Goal: Transaction & Acquisition: Book appointment/travel/reservation

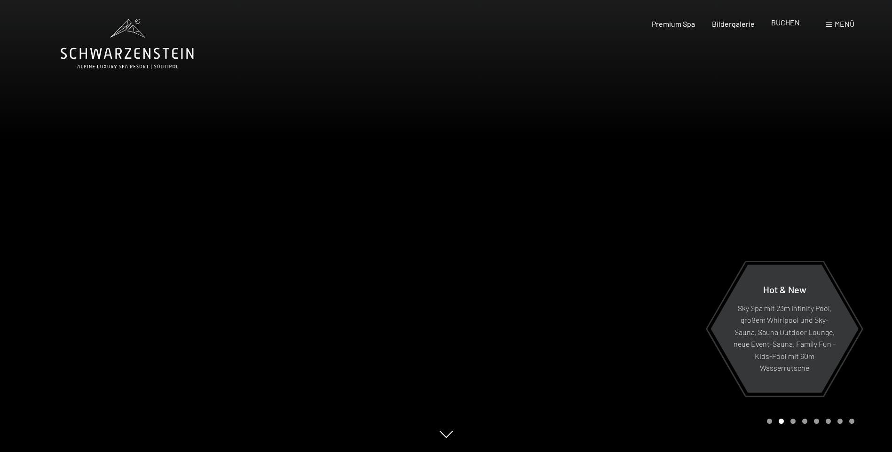
click at [775, 25] on span "BUCHEN" at bounding box center [785, 22] width 29 height 9
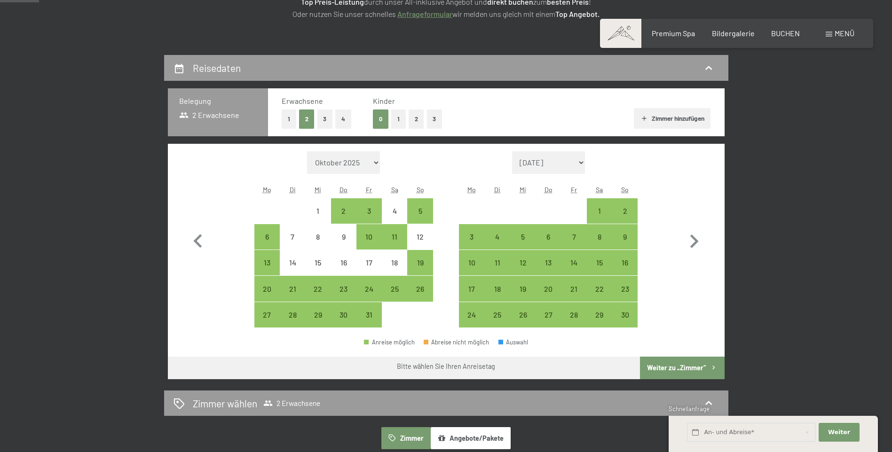
scroll to position [188, 0]
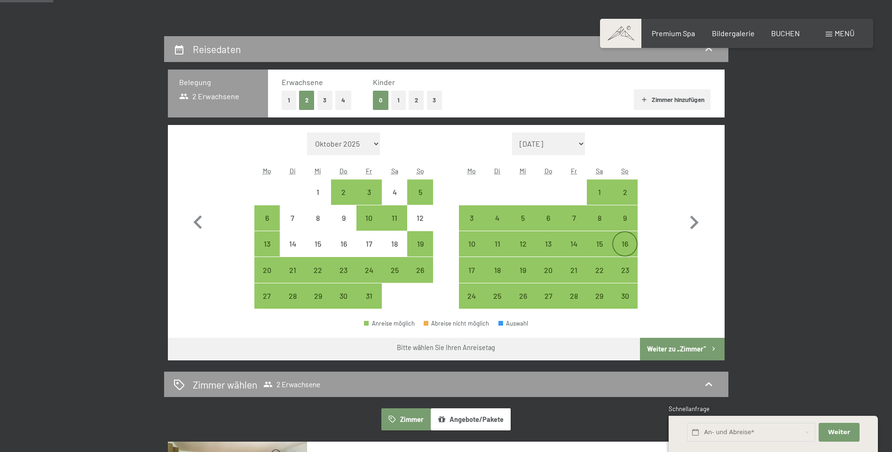
click at [629, 243] on div "16" at bounding box center [625, 252] width 24 height 24
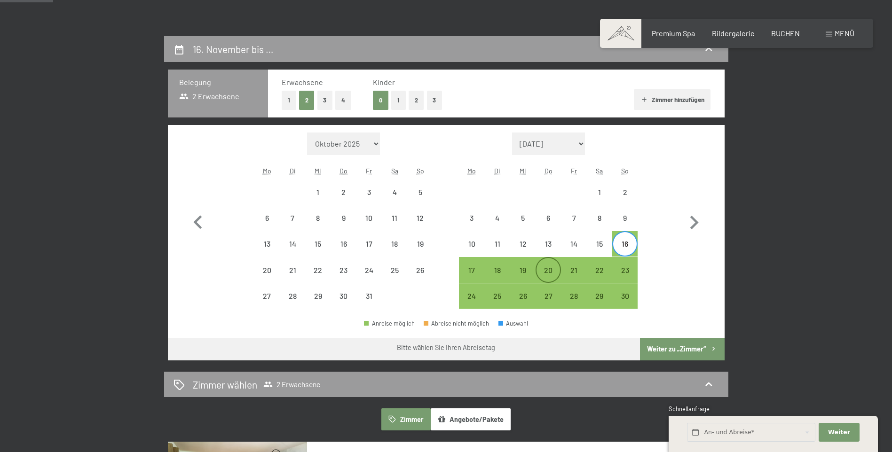
click at [552, 272] on div "20" at bounding box center [549, 279] width 24 height 24
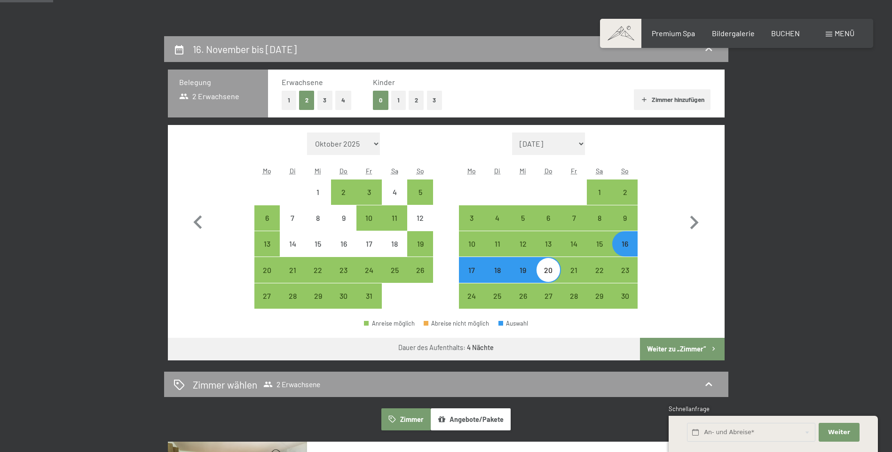
click at [688, 351] on button "Weiter zu „Zimmer“" at bounding box center [682, 349] width 84 height 23
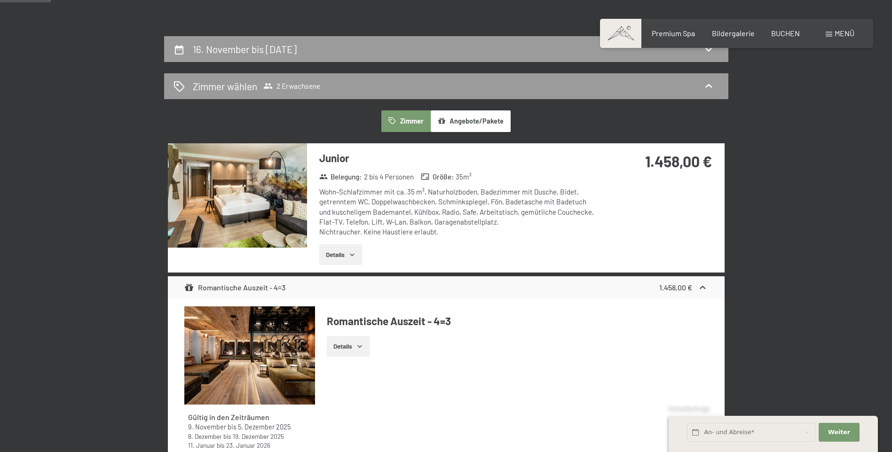
scroll to position [224, 0]
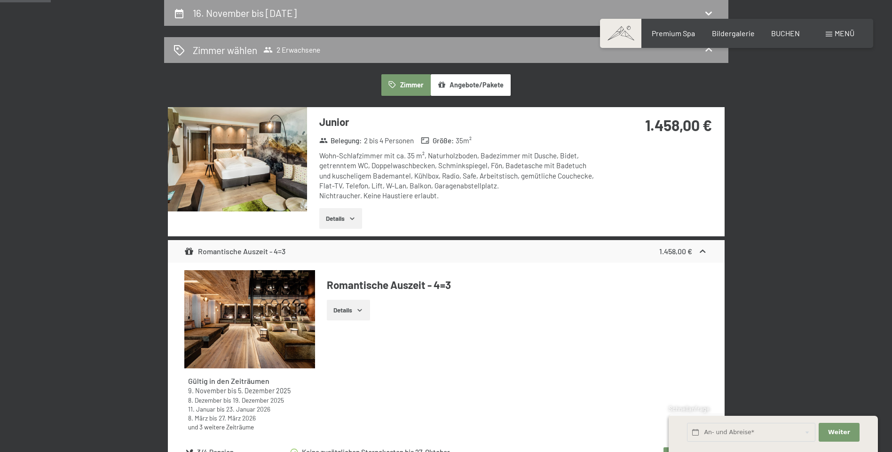
click at [350, 218] on icon "button" at bounding box center [352, 219] width 8 height 8
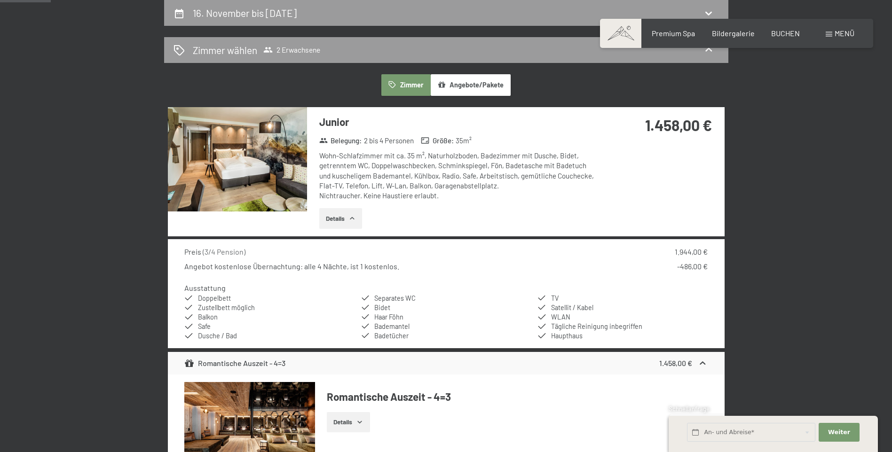
click at [353, 220] on icon "button" at bounding box center [352, 219] width 8 height 8
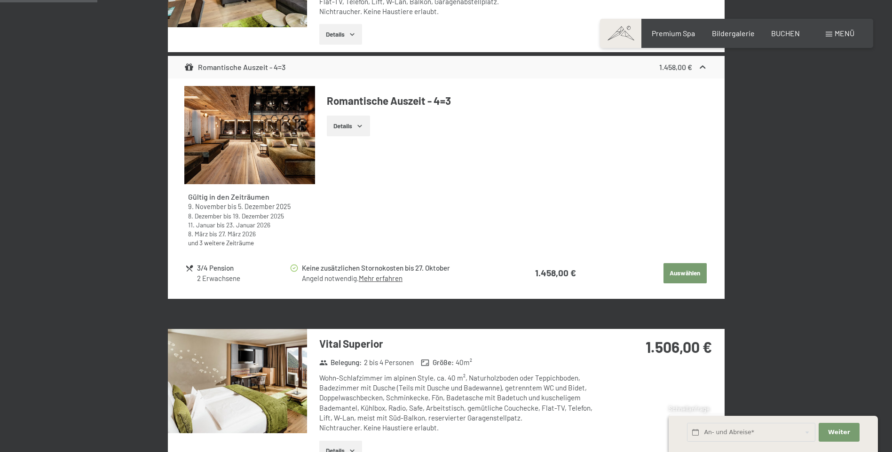
scroll to position [412, 0]
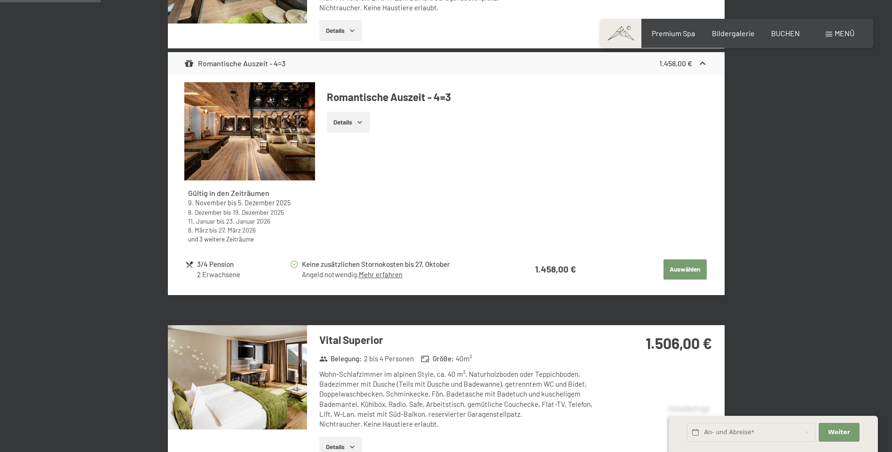
click at [364, 276] on link "Mehr erfahren" at bounding box center [381, 274] width 44 height 8
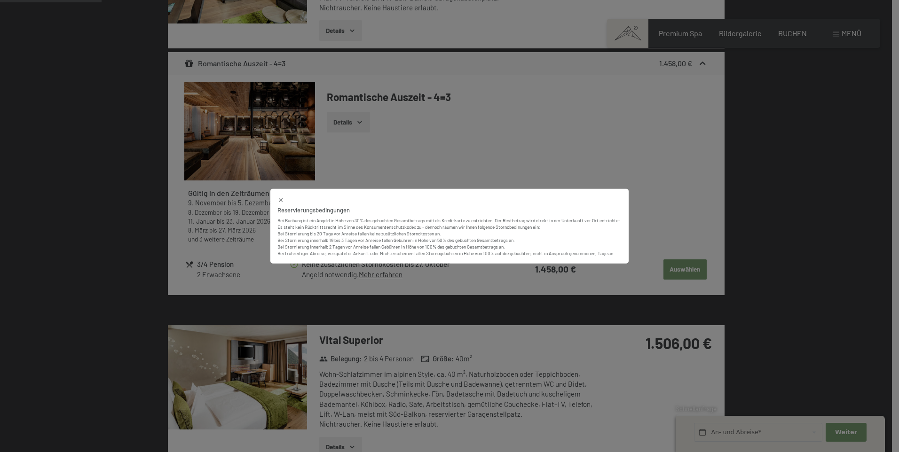
click at [277, 200] on icon at bounding box center [280, 200] width 7 height 7
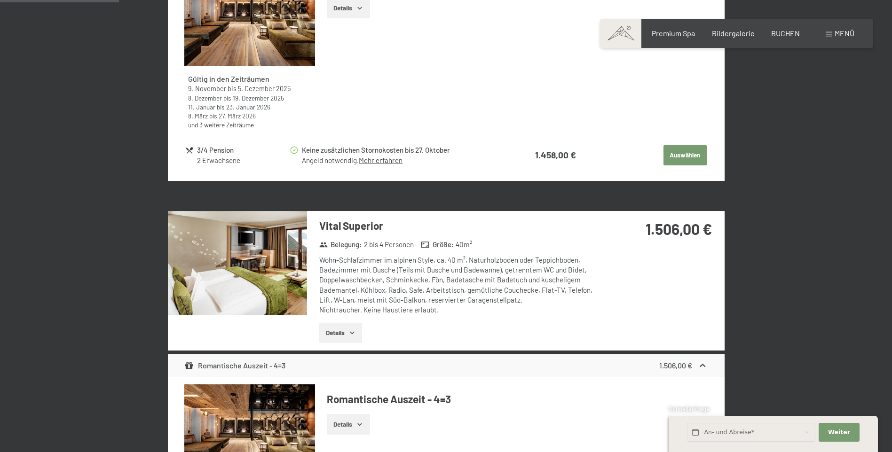
scroll to position [536, 0]
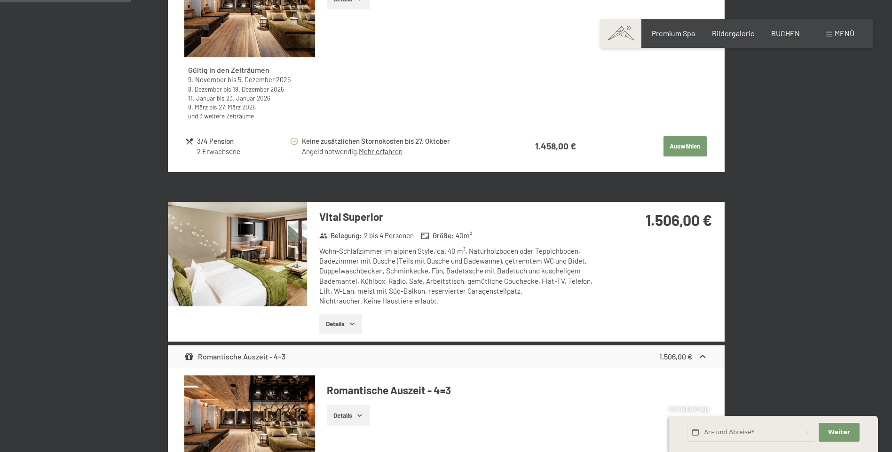
click at [356, 324] on icon "button" at bounding box center [352, 324] width 8 height 8
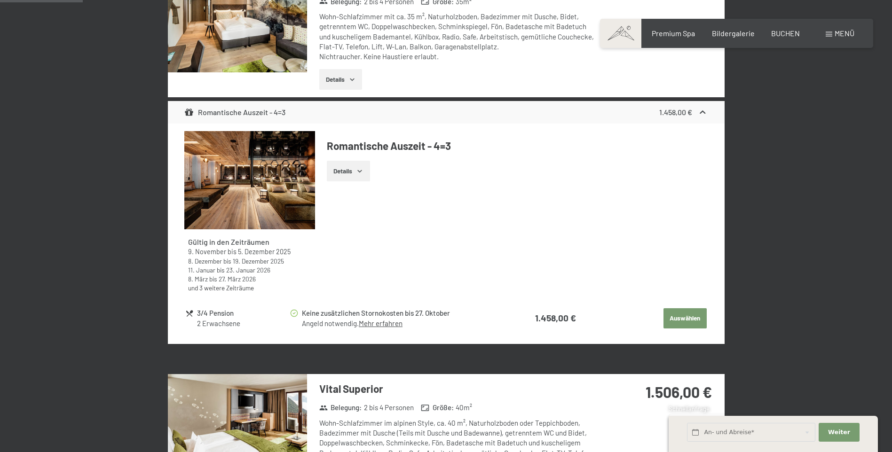
scroll to position [349, 0]
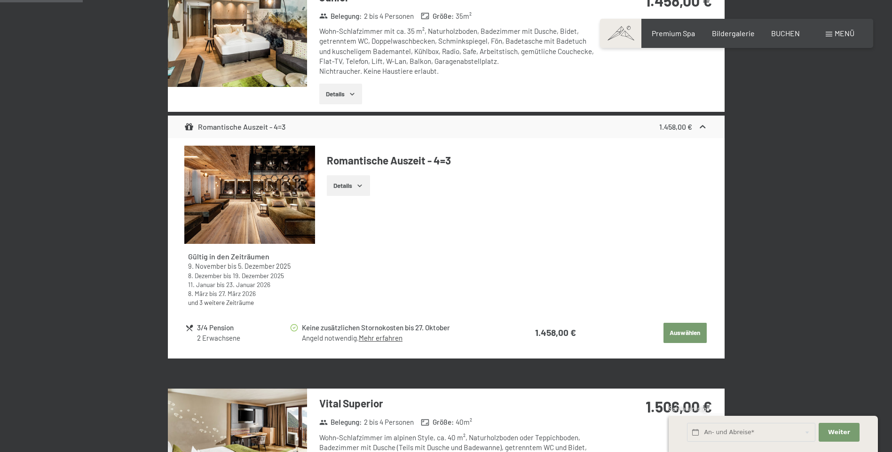
click at [261, 65] on img at bounding box center [237, 35] width 139 height 104
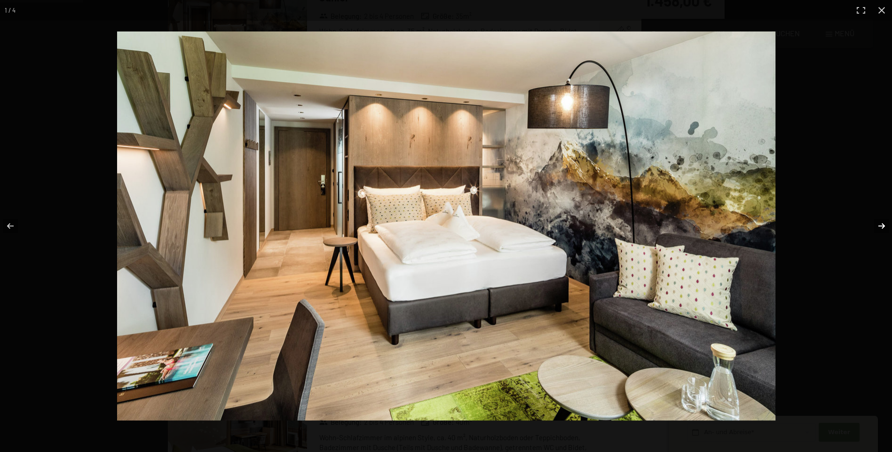
click at [877, 225] on button "button" at bounding box center [875, 226] width 33 height 47
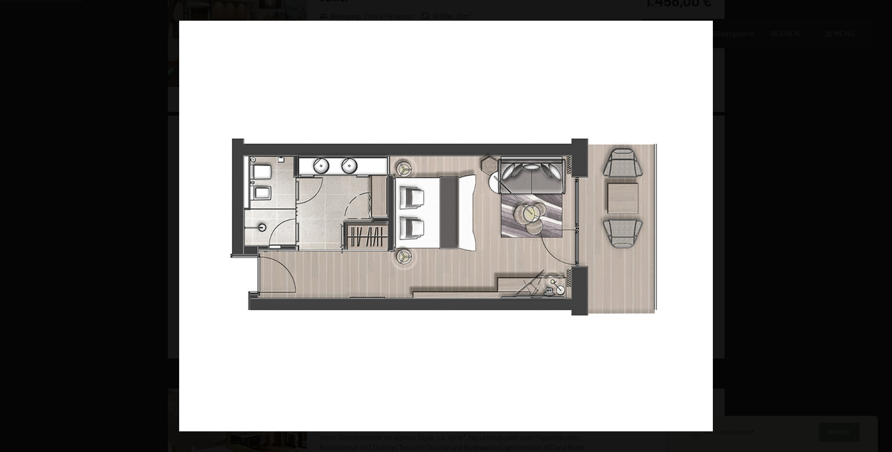
click at [880, 226] on button "button" at bounding box center [875, 226] width 33 height 47
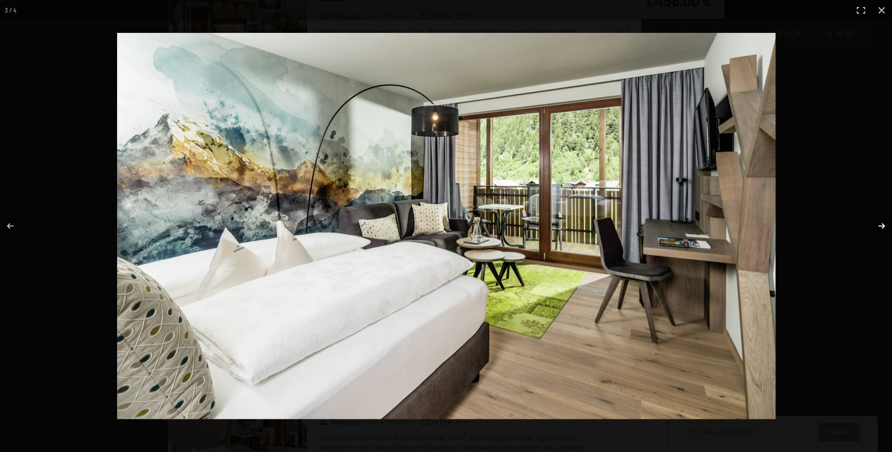
click at [880, 228] on button "button" at bounding box center [875, 226] width 33 height 47
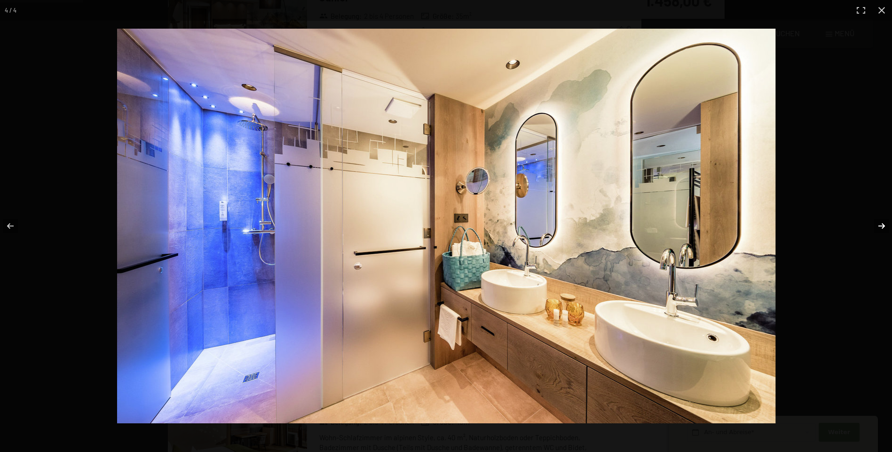
click at [883, 227] on button "button" at bounding box center [875, 226] width 33 height 47
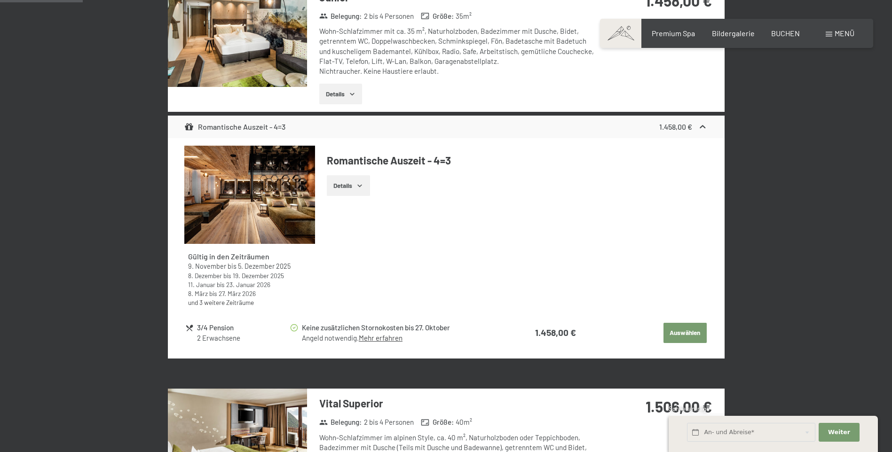
click at [0, 0] on button "button" at bounding box center [0, 0] width 0 height 0
click at [363, 189] on icon "button" at bounding box center [360, 186] width 8 height 8
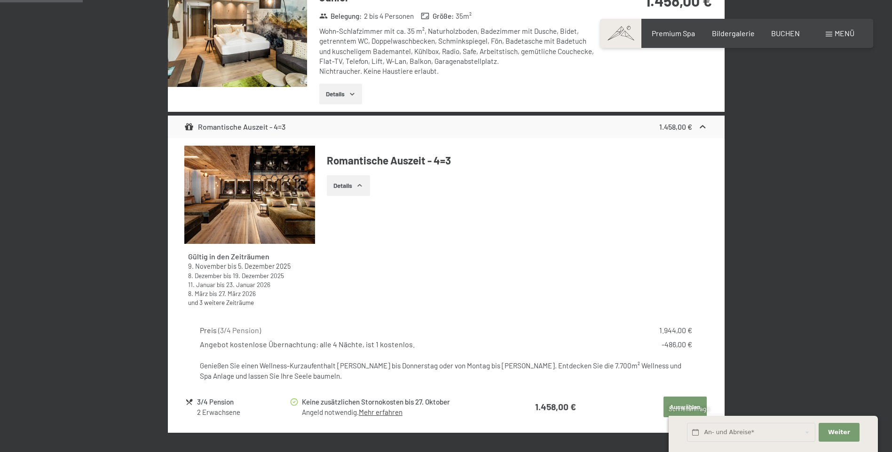
click at [363, 189] on icon "button" at bounding box center [360, 186] width 8 height 8
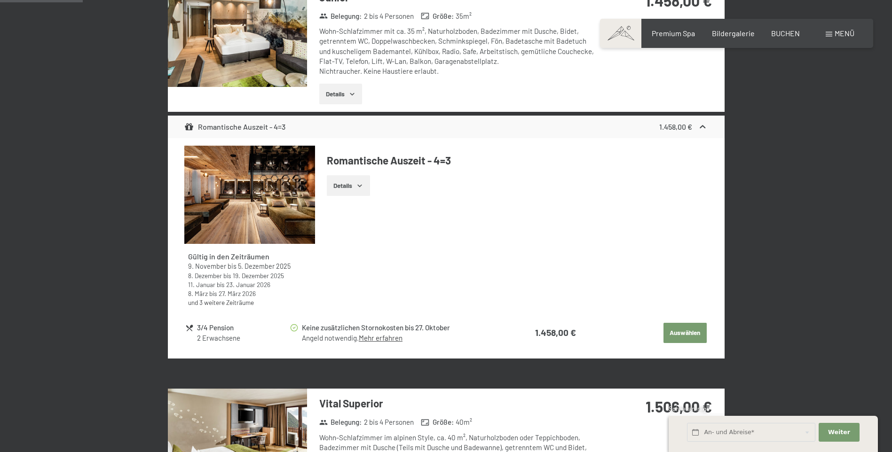
click at [364, 185] on button "Details" at bounding box center [348, 185] width 43 height 21
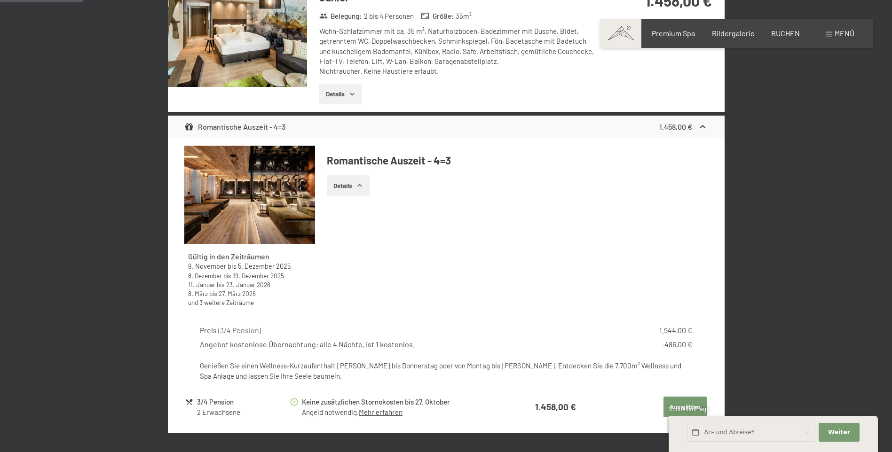
click at [523, 209] on div "Gültig in den Zeiträumen 9. November bis 5. Dezember 2025 8. Dezember bis 19. D…" at bounding box center [445, 230] width 523 height 169
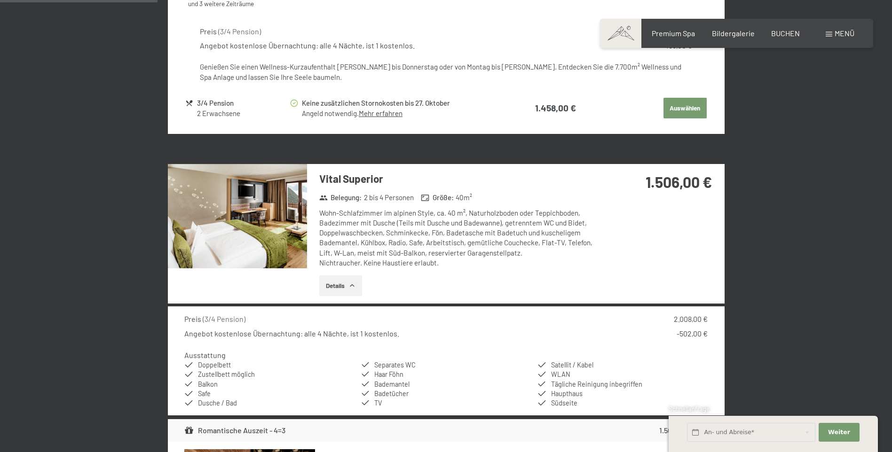
scroll to position [678, 0]
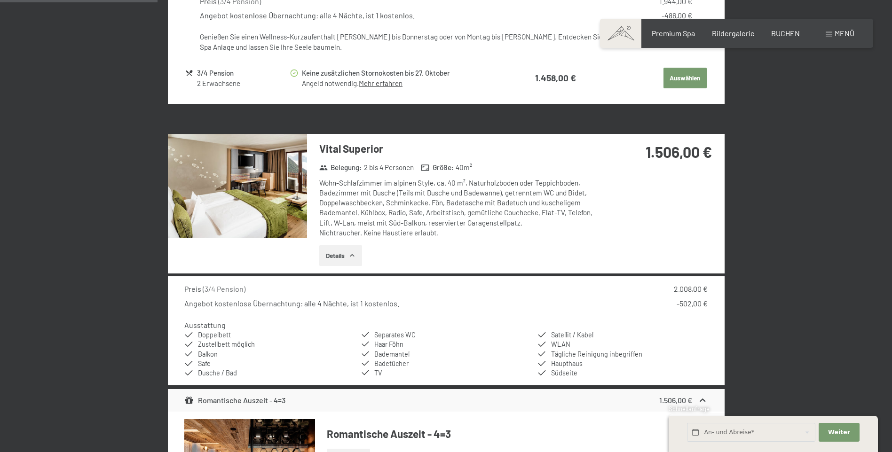
click at [349, 259] on icon "button" at bounding box center [352, 256] width 8 height 8
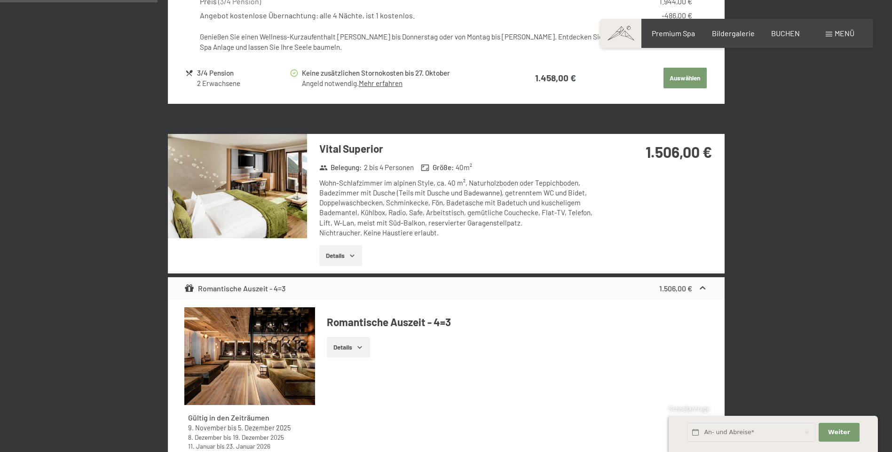
click at [349, 259] on icon "button" at bounding box center [352, 256] width 8 height 8
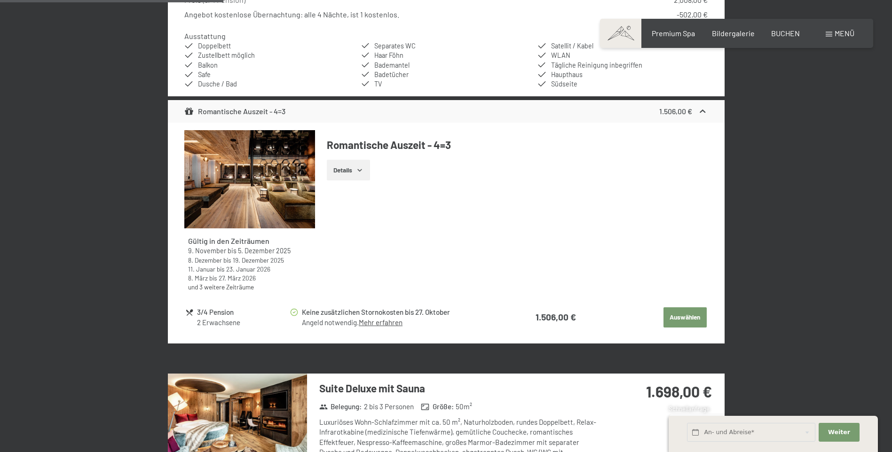
scroll to position [960, 0]
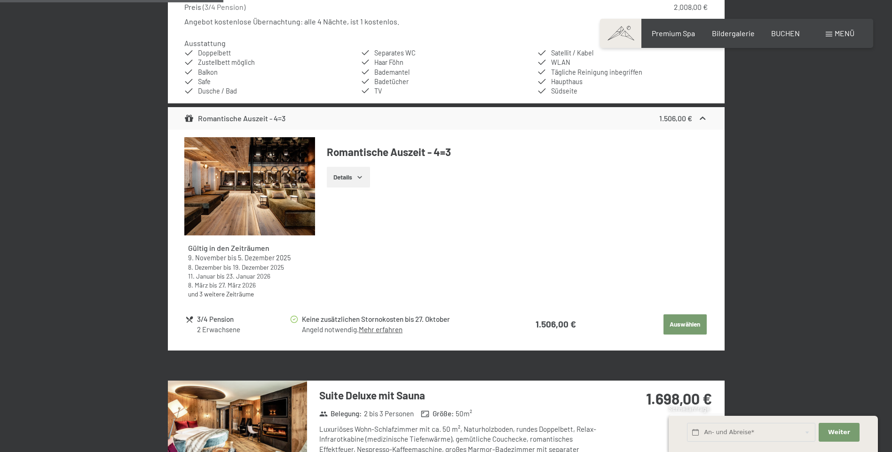
click at [701, 119] on icon at bounding box center [703, 118] width 6 height 3
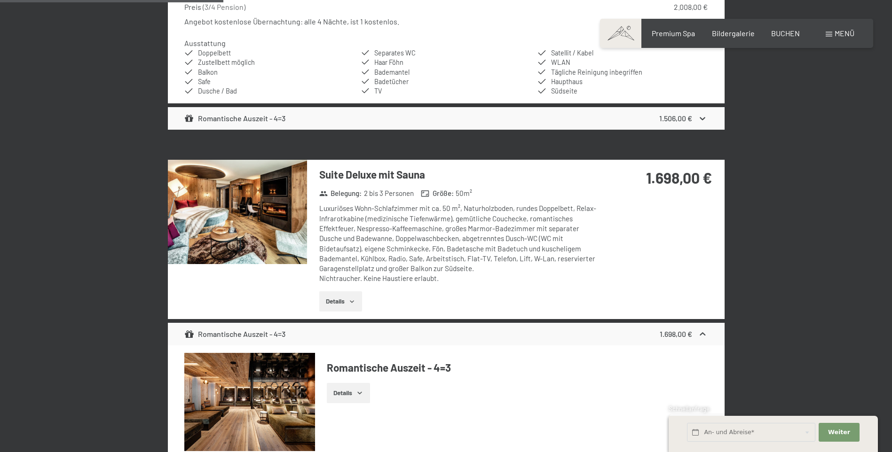
click at [701, 119] on icon at bounding box center [703, 118] width 6 height 3
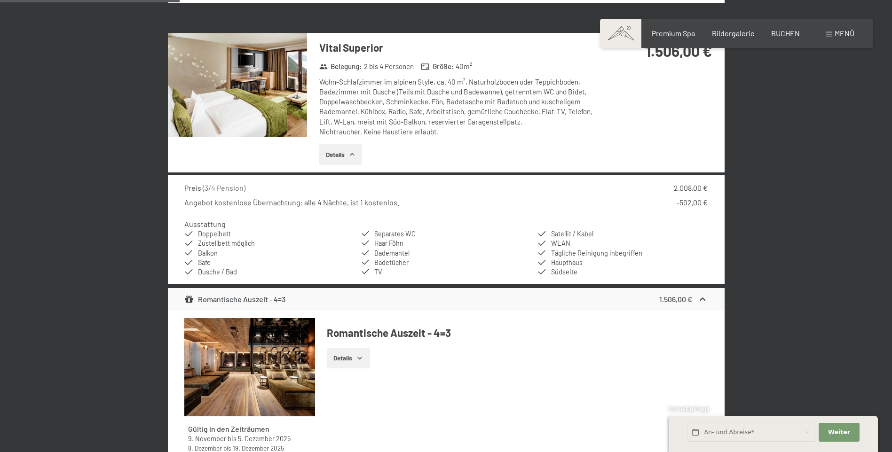
scroll to position [772, 0]
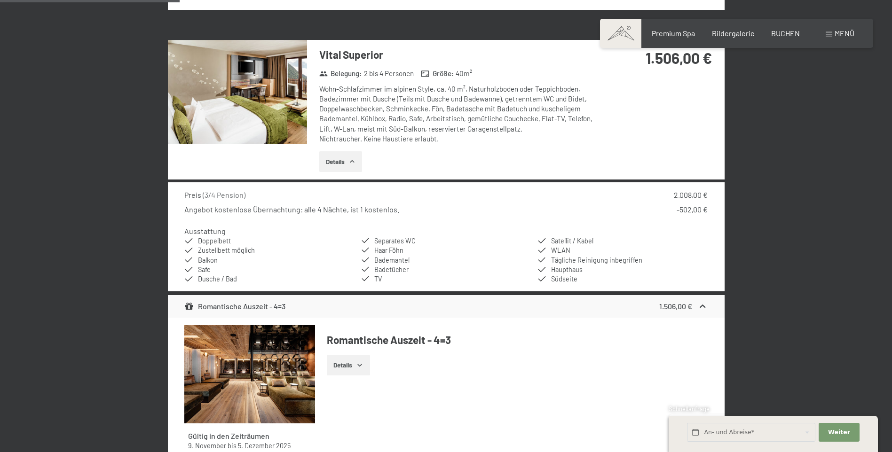
click at [252, 112] on img at bounding box center [237, 92] width 139 height 104
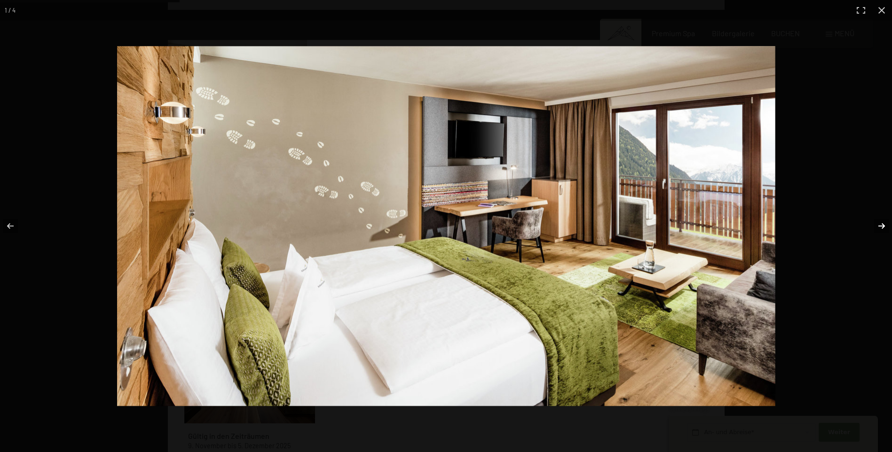
click at [881, 230] on button "button" at bounding box center [875, 226] width 33 height 47
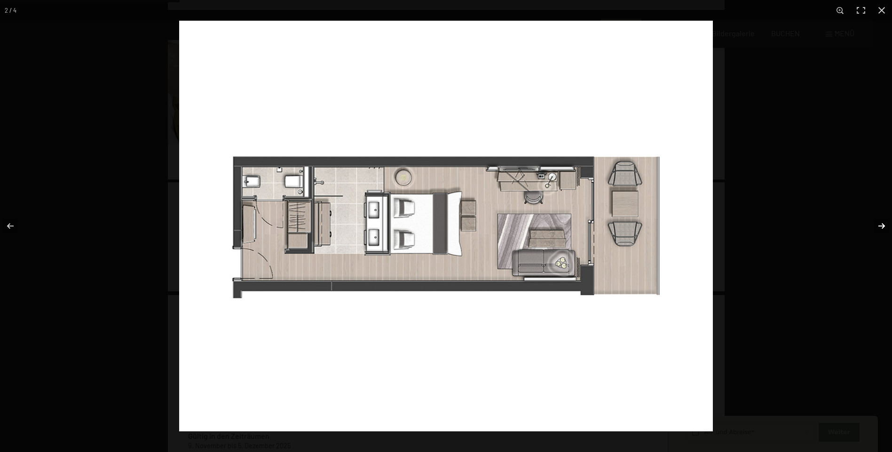
click at [882, 228] on button "button" at bounding box center [875, 226] width 33 height 47
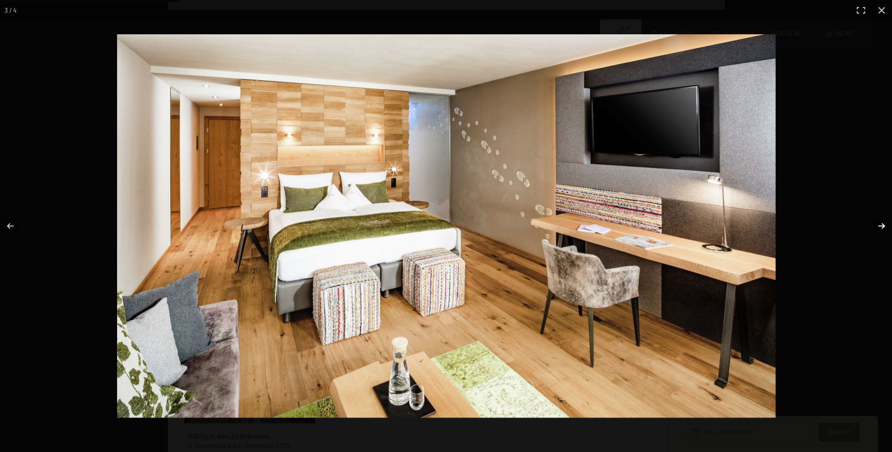
click at [880, 228] on button "button" at bounding box center [875, 226] width 33 height 47
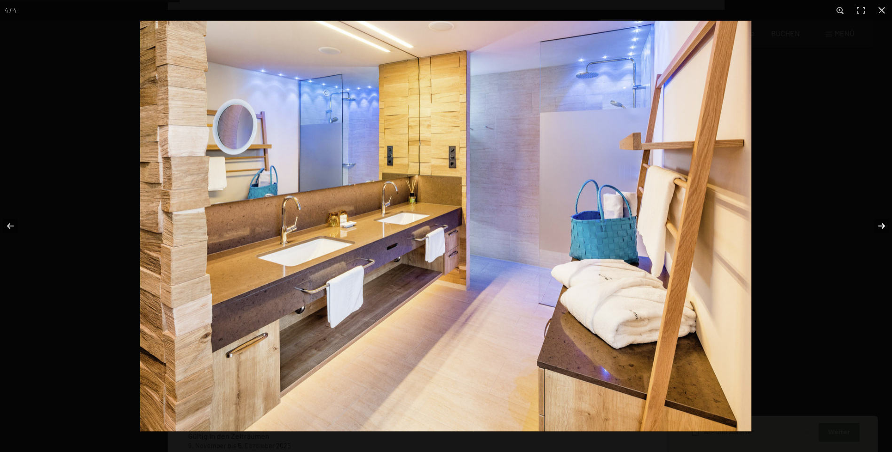
click at [882, 226] on button "button" at bounding box center [875, 226] width 33 height 47
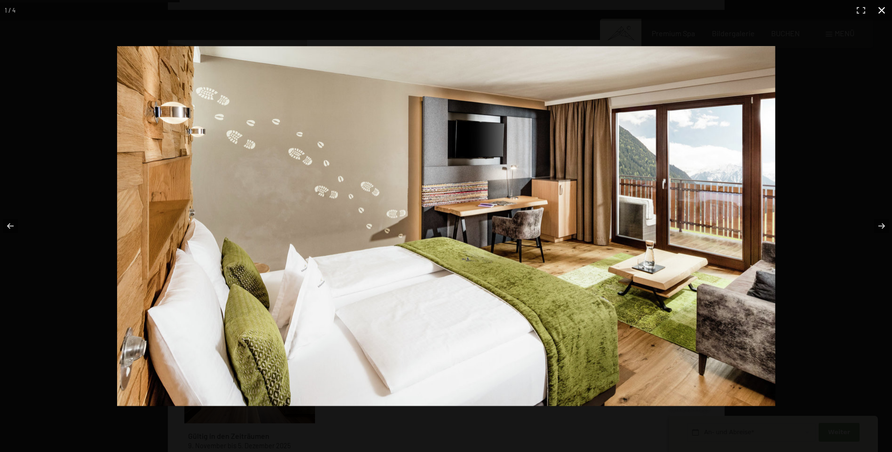
click at [881, 9] on button "button" at bounding box center [881, 10] width 21 height 21
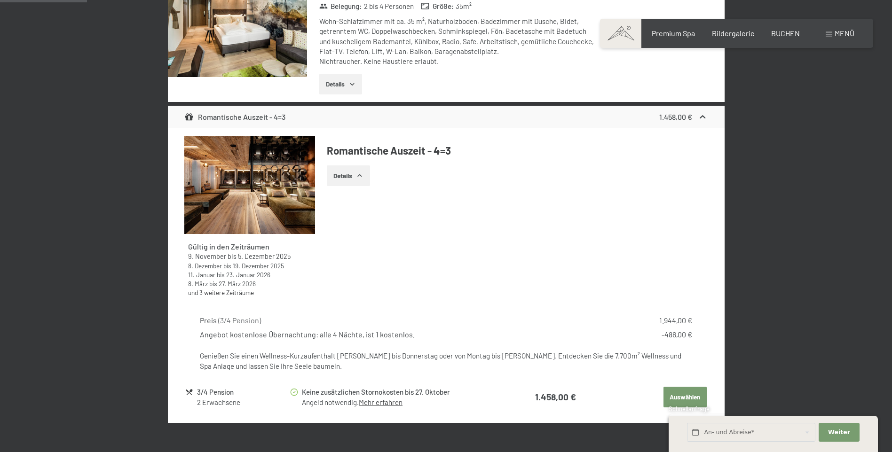
scroll to position [255, 0]
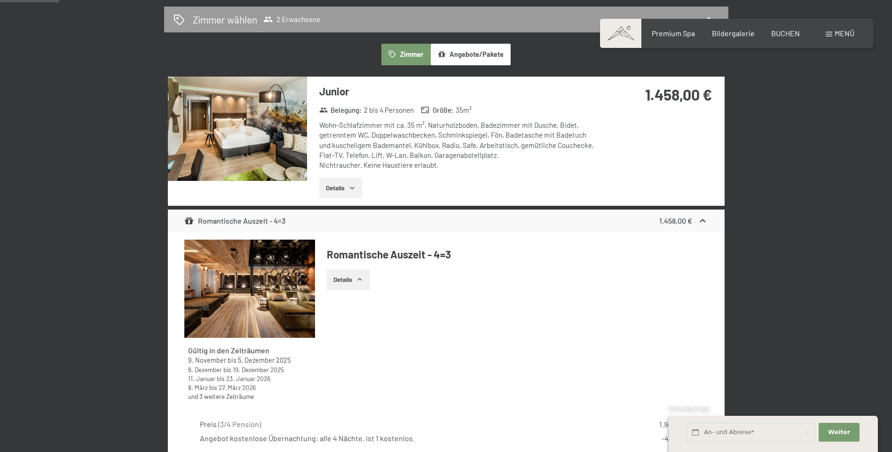
click at [253, 127] on img at bounding box center [237, 129] width 139 height 104
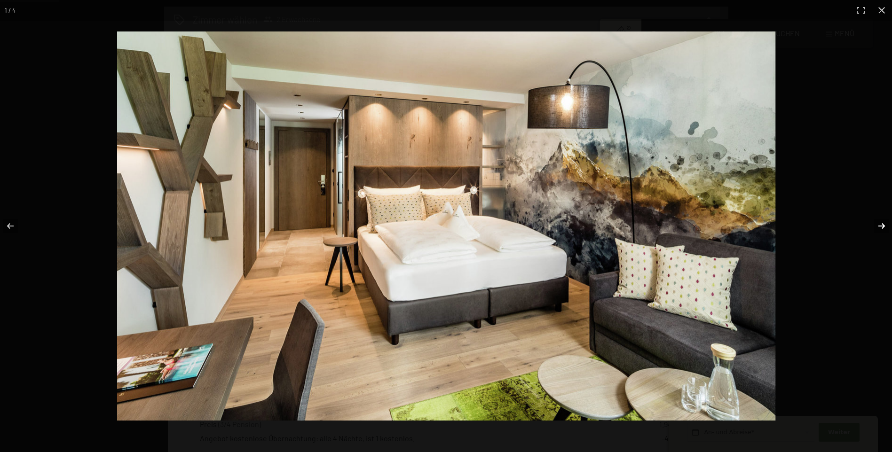
click at [882, 224] on button "button" at bounding box center [875, 226] width 33 height 47
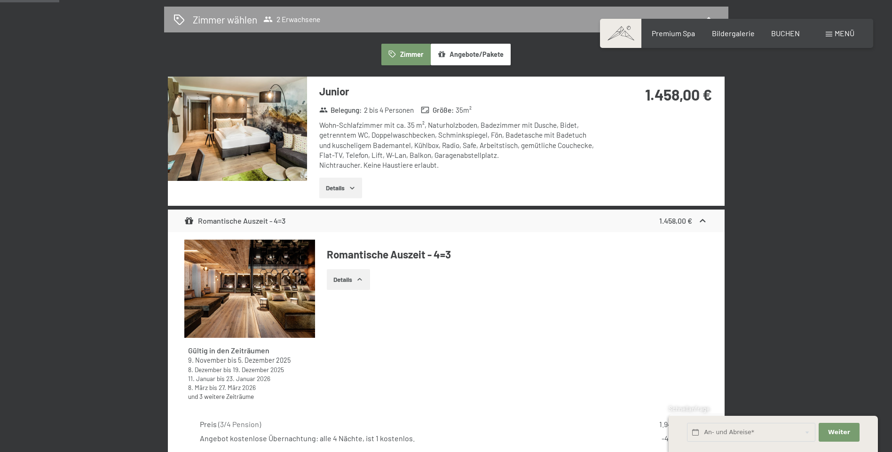
click at [0, 0] on button "button" at bounding box center [0, 0] width 0 height 0
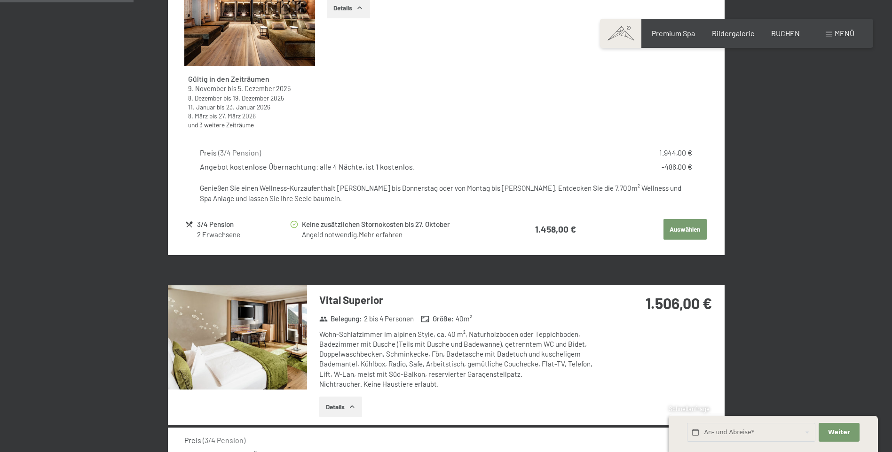
scroll to position [584, 0]
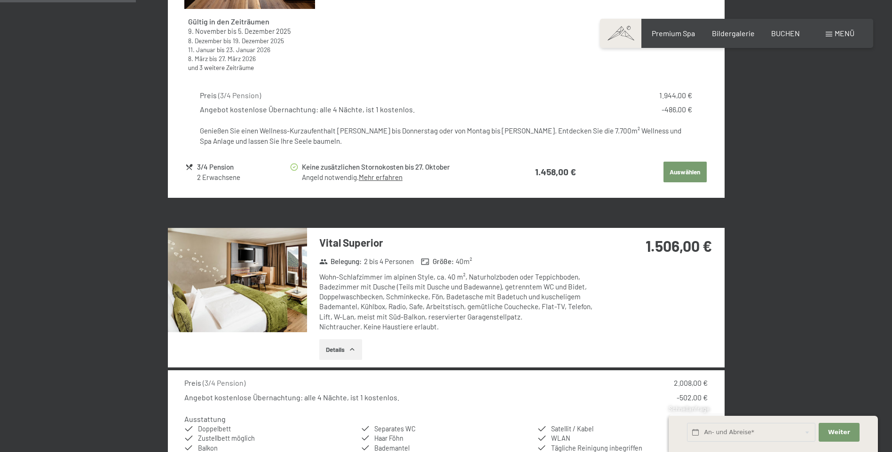
click at [294, 305] on img at bounding box center [237, 280] width 139 height 104
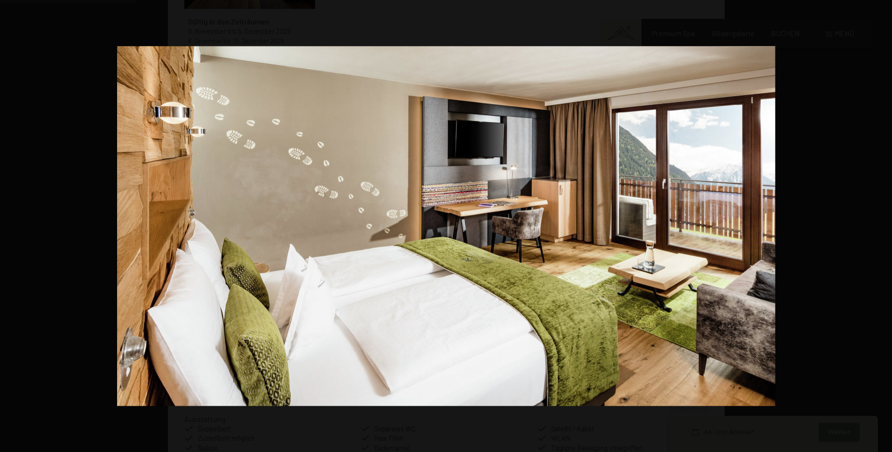
click at [878, 225] on button "button" at bounding box center [875, 226] width 33 height 47
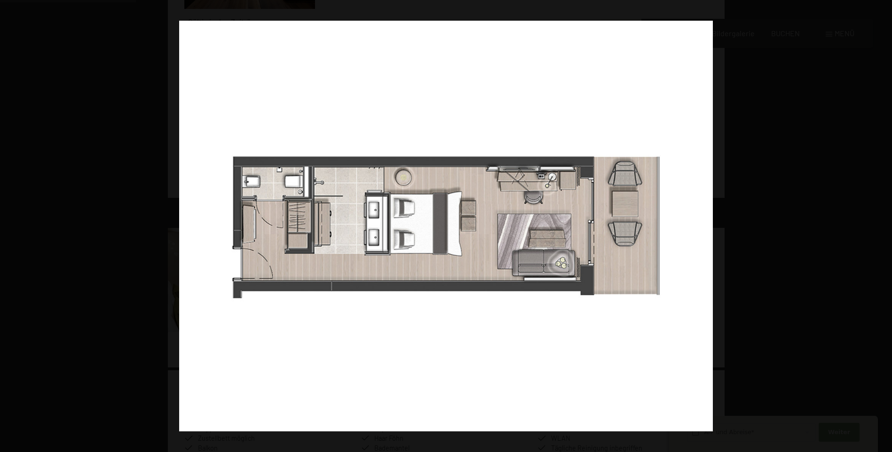
click at [878, 225] on button "button" at bounding box center [875, 226] width 33 height 47
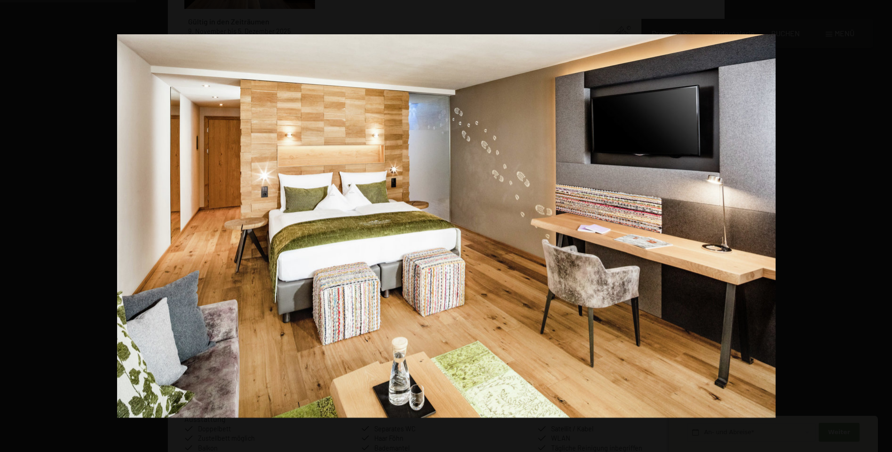
click at [878, 225] on button "button" at bounding box center [875, 226] width 33 height 47
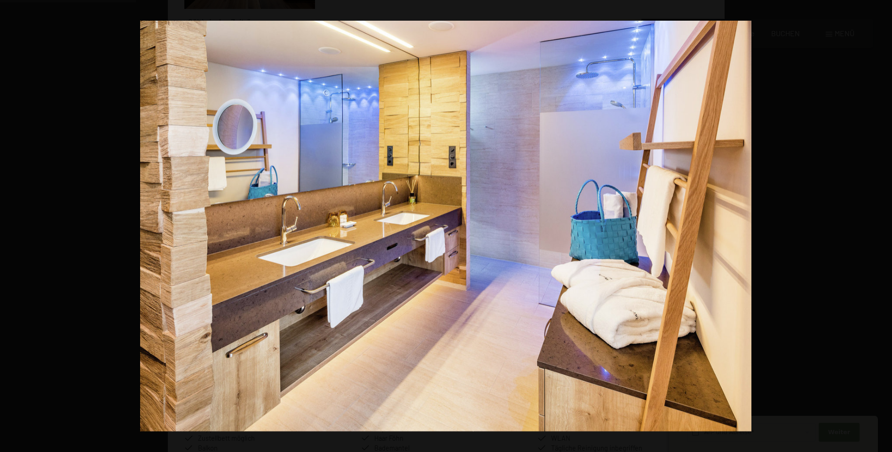
click at [878, 225] on button "button" at bounding box center [875, 226] width 33 height 47
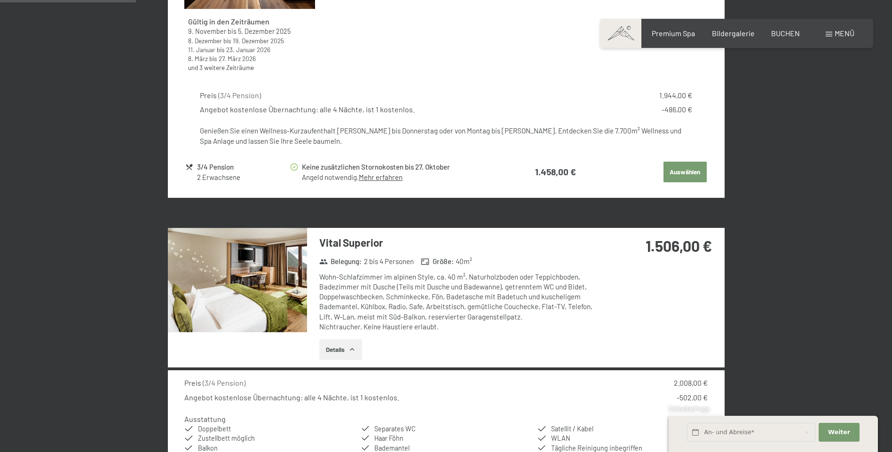
click at [0, 0] on button "button" at bounding box center [0, 0] width 0 height 0
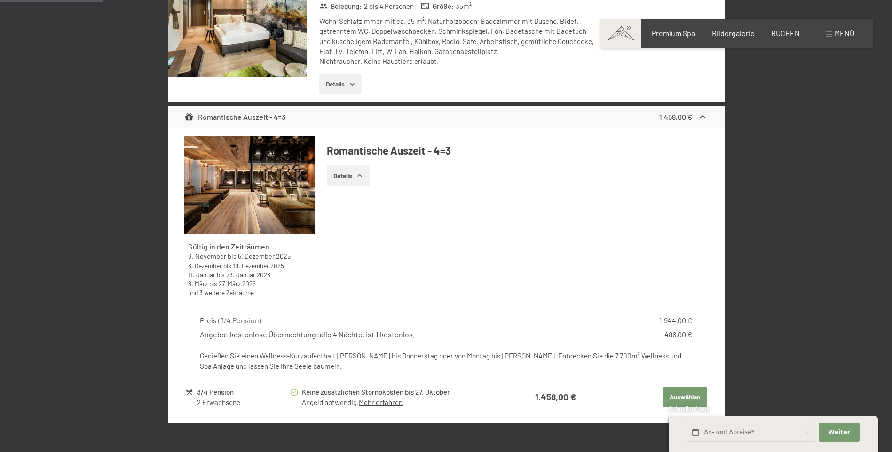
scroll to position [349, 0]
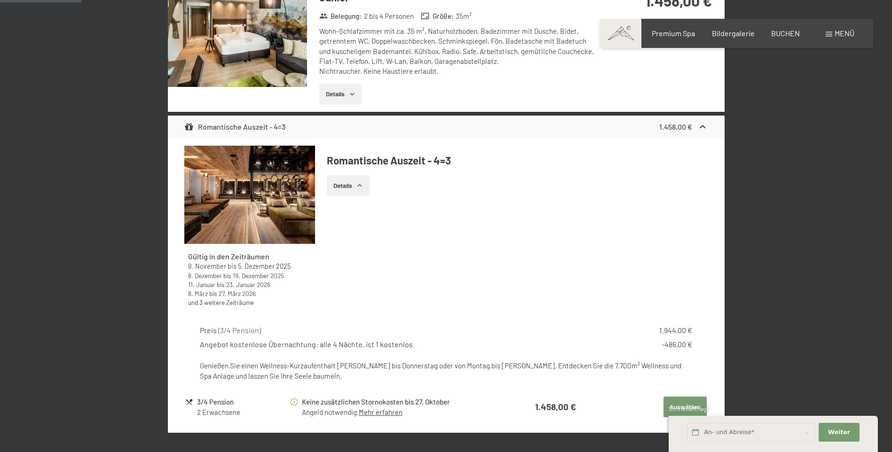
click at [259, 193] on img at bounding box center [249, 195] width 131 height 98
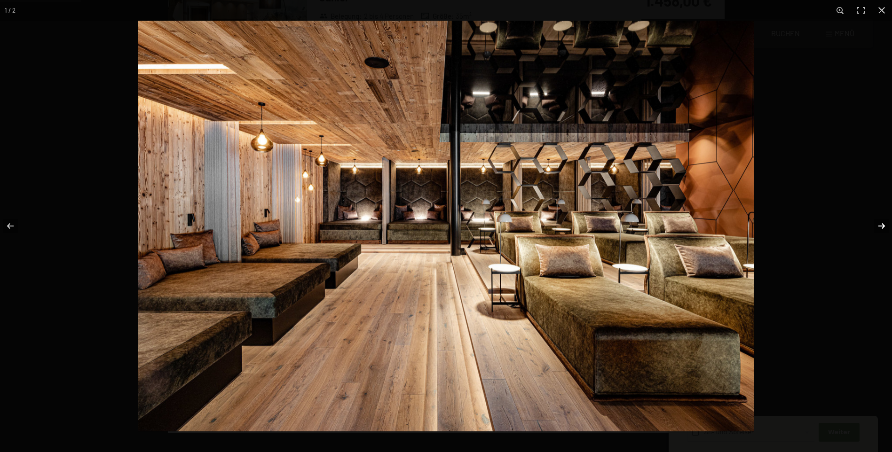
click at [883, 227] on button "button" at bounding box center [875, 226] width 33 height 47
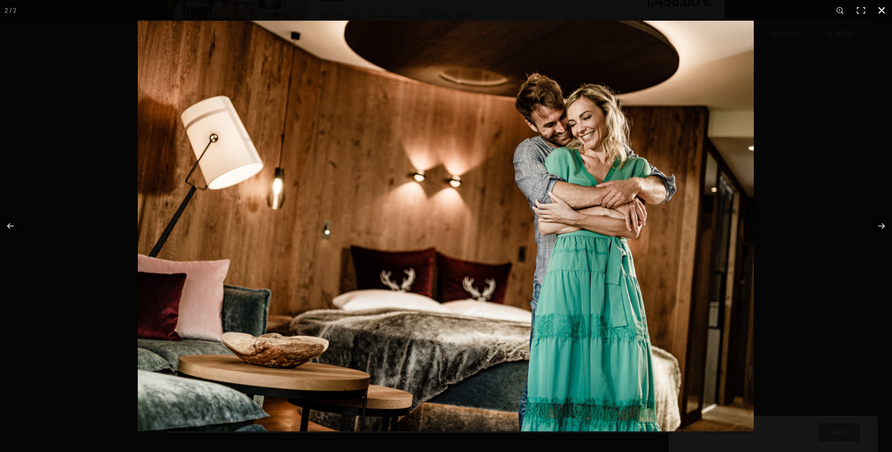
click at [880, 10] on button "button" at bounding box center [881, 10] width 21 height 21
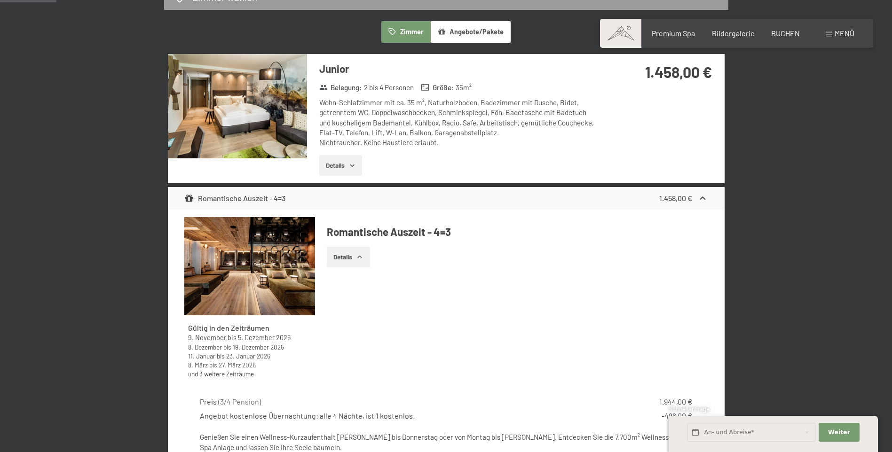
scroll to position [208, 0]
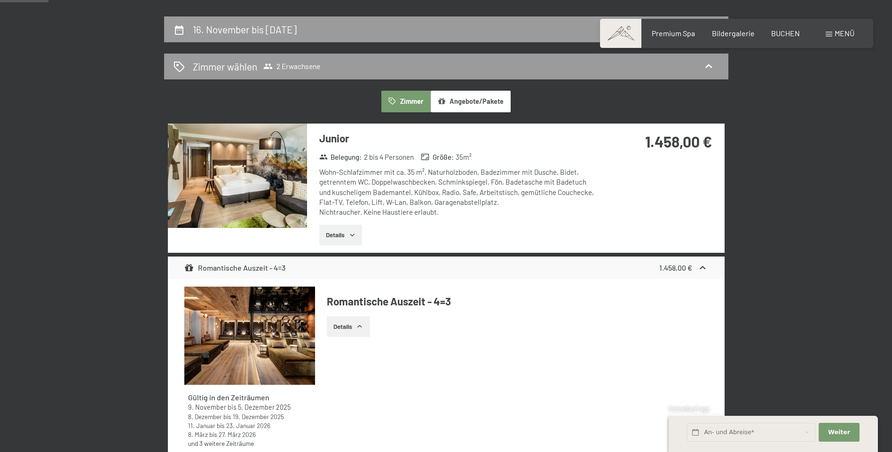
click at [258, 182] on img at bounding box center [237, 176] width 139 height 104
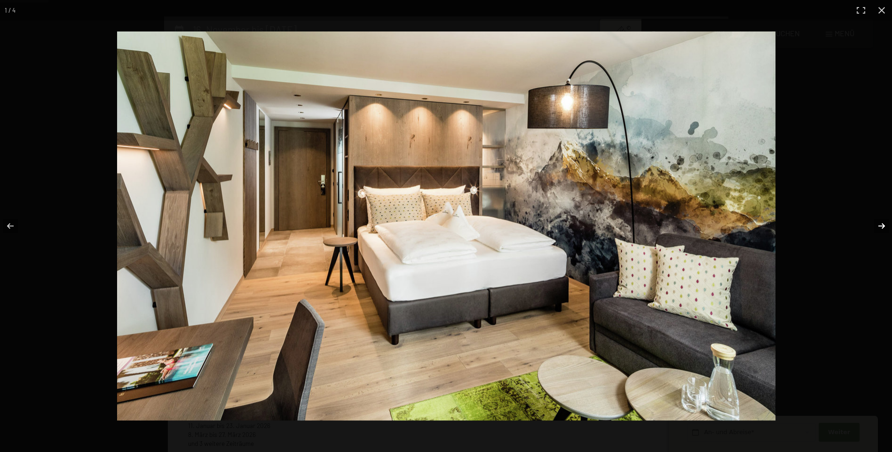
click at [879, 223] on button "button" at bounding box center [875, 226] width 33 height 47
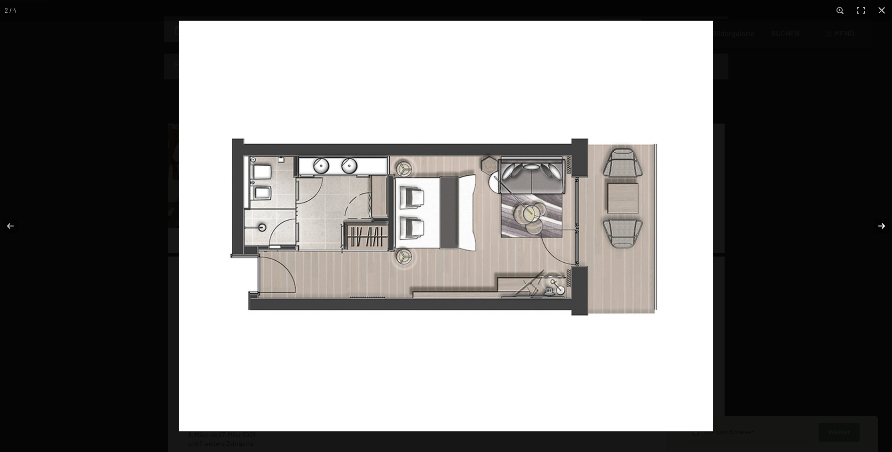
click at [879, 223] on button "button" at bounding box center [875, 226] width 33 height 47
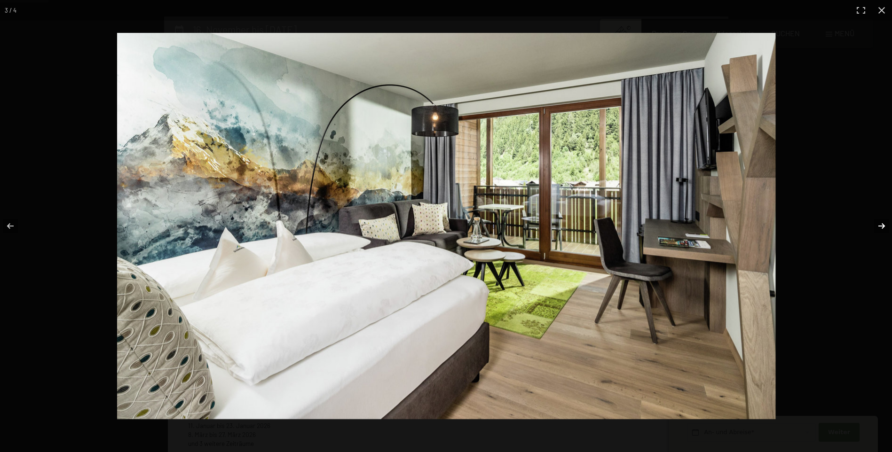
click at [880, 225] on button "button" at bounding box center [875, 226] width 33 height 47
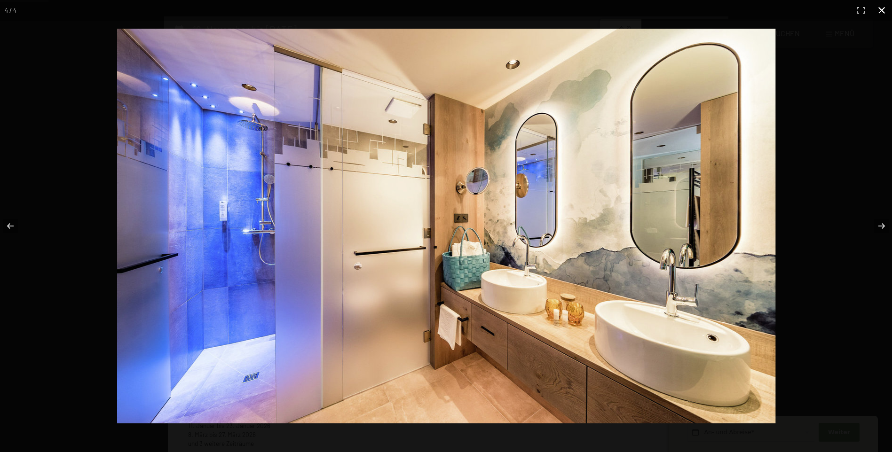
click at [879, 12] on button "button" at bounding box center [881, 10] width 21 height 21
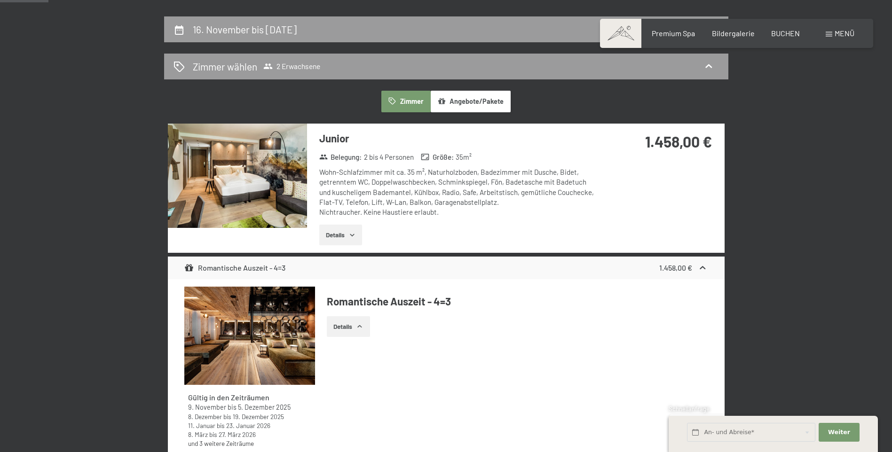
click at [209, 162] on img at bounding box center [237, 176] width 139 height 104
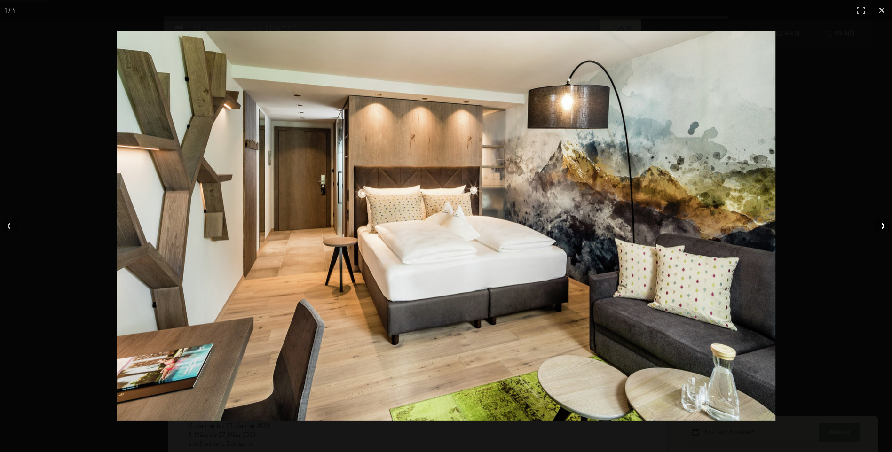
click at [882, 229] on button "button" at bounding box center [875, 226] width 33 height 47
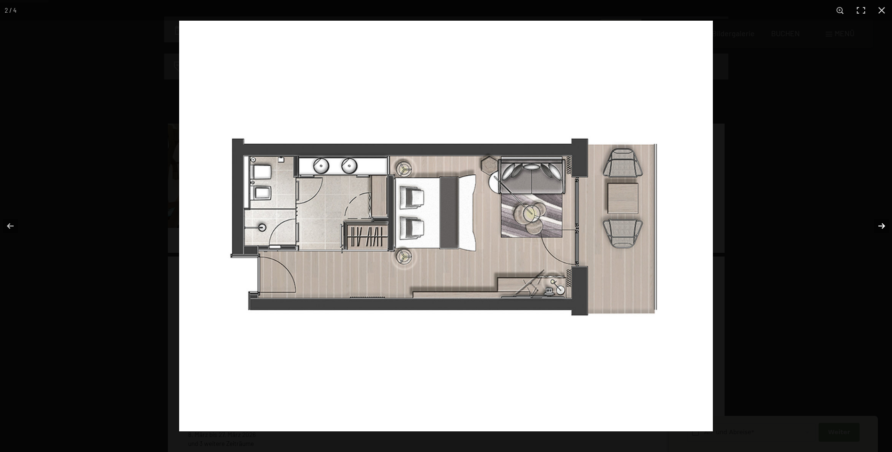
click at [884, 230] on button "button" at bounding box center [875, 226] width 33 height 47
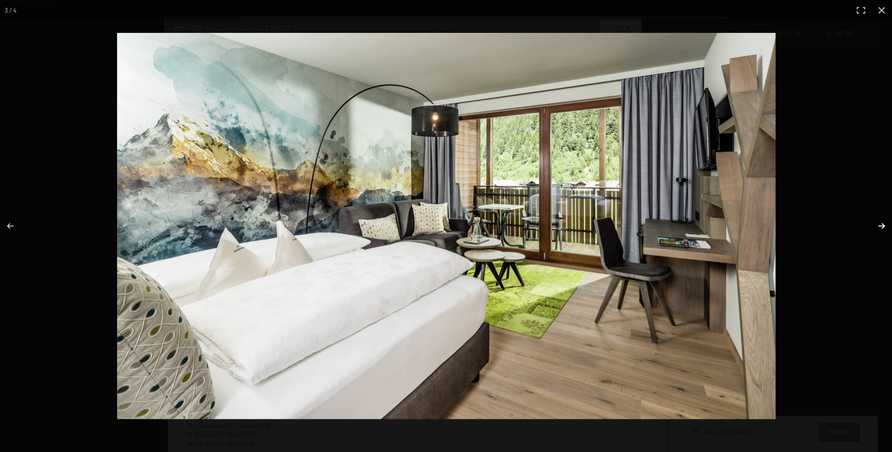
click at [884, 230] on button "button" at bounding box center [875, 226] width 33 height 47
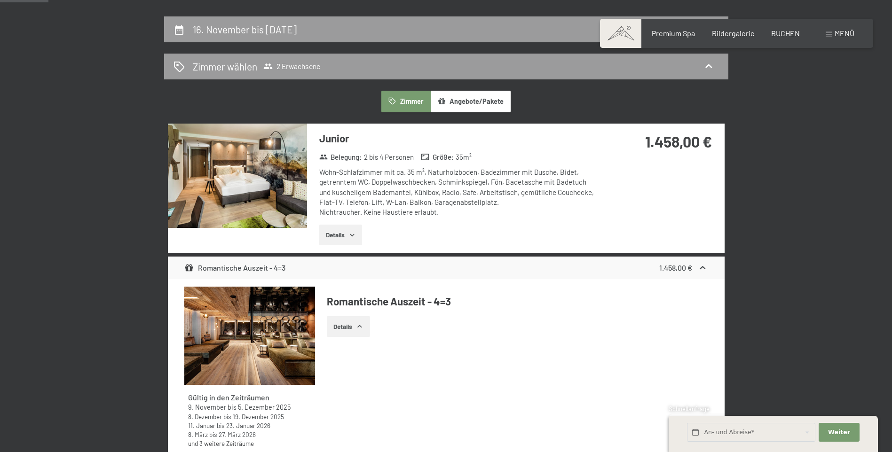
click at [0, 0] on button "button" at bounding box center [0, 0] width 0 height 0
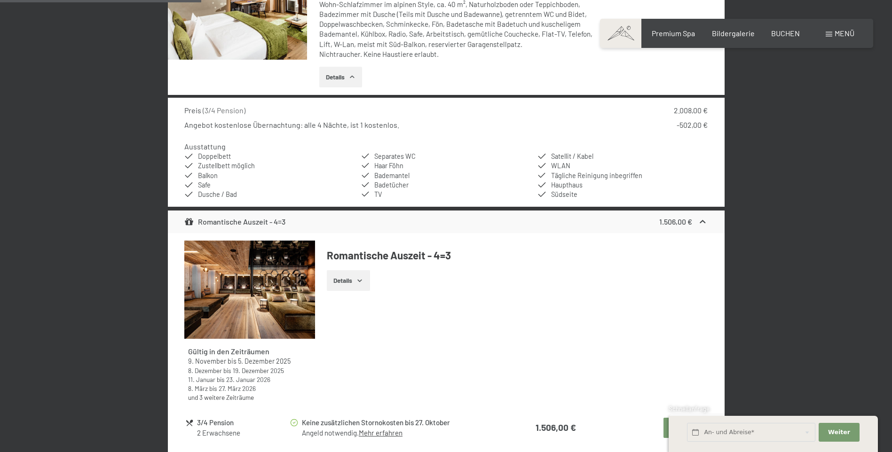
scroll to position [866, 0]
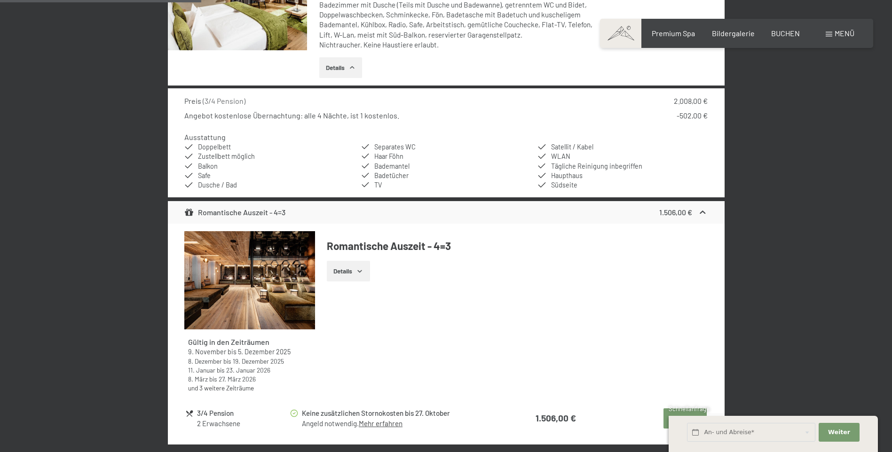
click at [257, 298] on img at bounding box center [249, 280] width 131 height 98
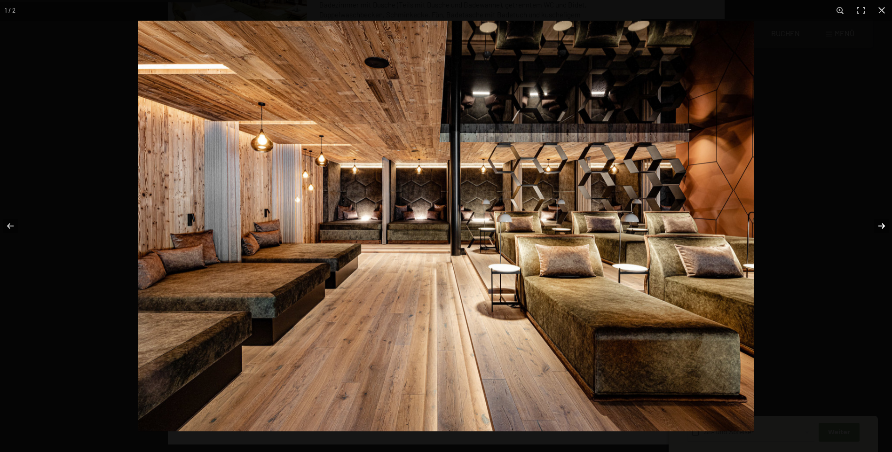
click at [881, 227] on button "button" at bounding box center [875, 226] width 33 height 47
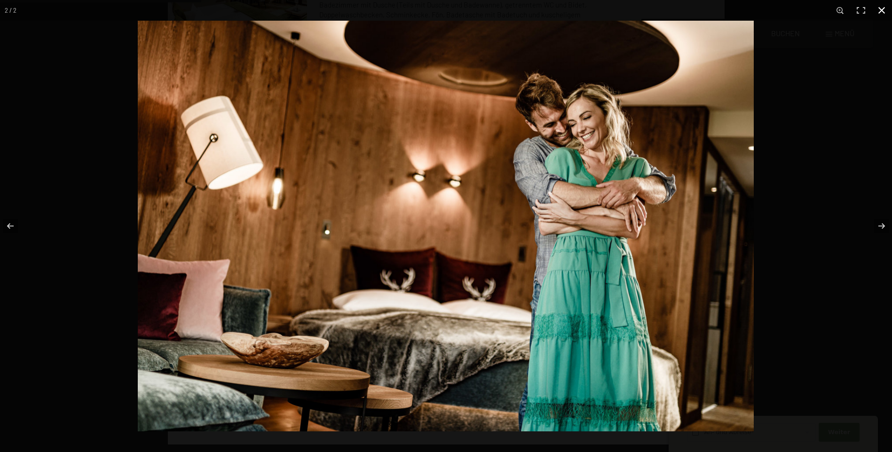
click at [885, 10] on button "button" at bounding box center [881, 10] width 21 height 21
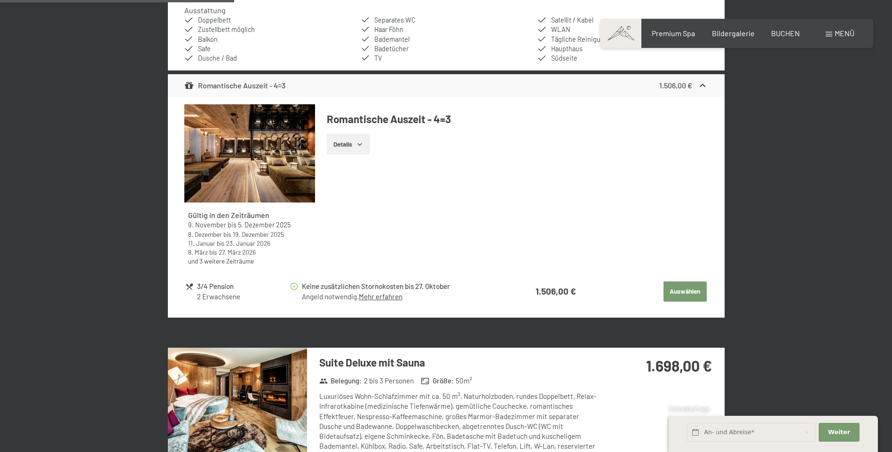
scroll to position [1007, 0]
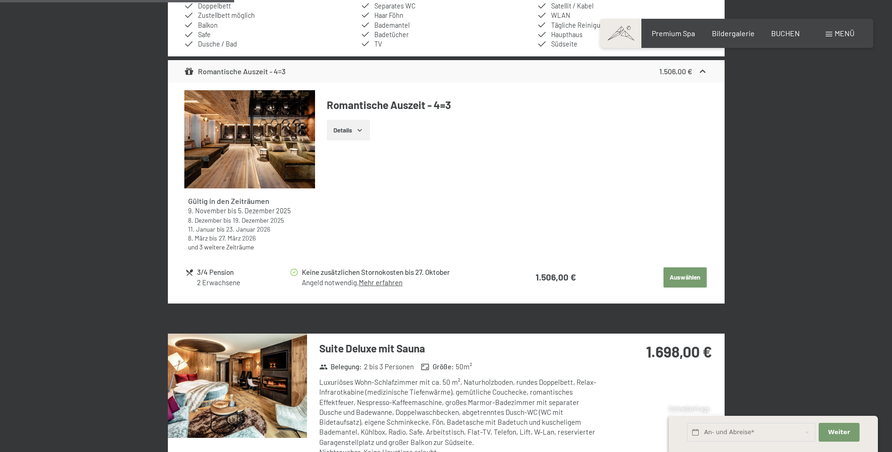
click at [674, 277] on button "Auswählen" at bounding box center [685, 278] width 43 height 21
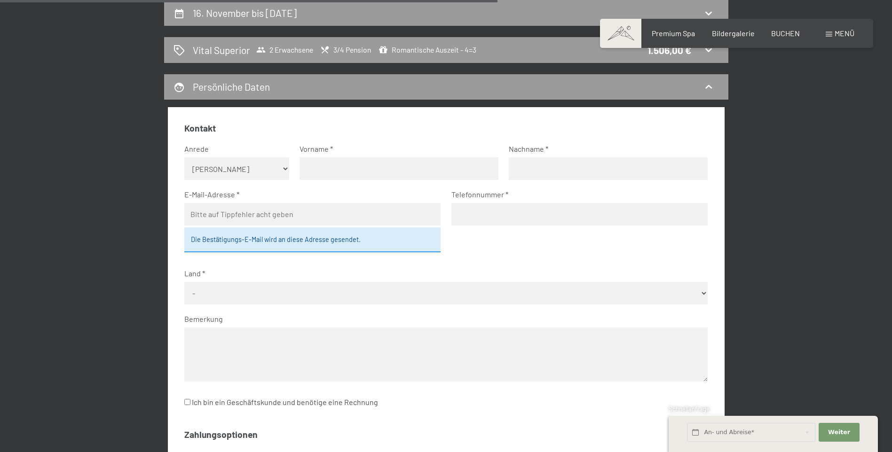
click at [286, 167] on select "Keine Angabe Frau [PERSON_NAME]" at bounding box center [236, 169] width 105 height 23
select select "m"
click at [184, 158] on select "Keine Angabe Frau [PERSON_NAME]" at bounding box center [236, 169] width 105 height 23
click at [312, 165] on input "text" at bounding box center [399, 169] width 199 height 23
type input "Achim"
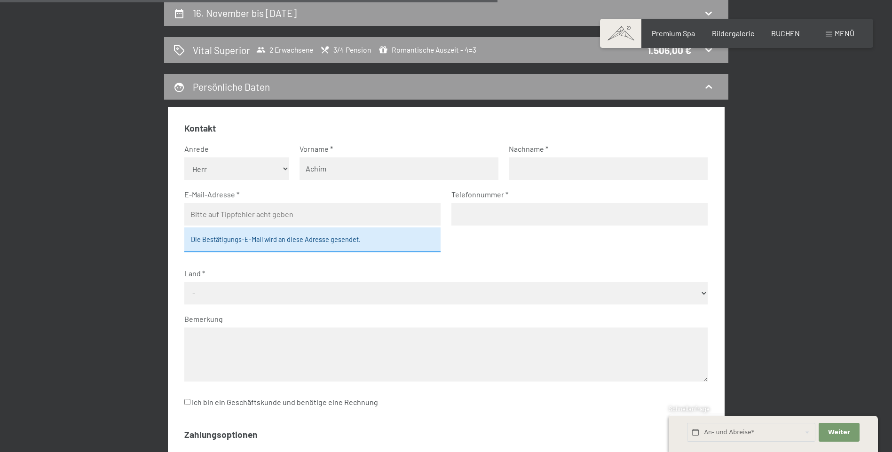
type input "[PERSON_NAME]"
type input "[EMAIL_ADDRESS][PERSON_NAME][DOMAIN_NAME]"
type input "04232257115"
select select "AUT"
click at [242, 216] on input "[EMAIL_ADDRESS][PERSON_NAME][DOMAIN_NAME]" at bounding box center [312, 214] width 256 height 23
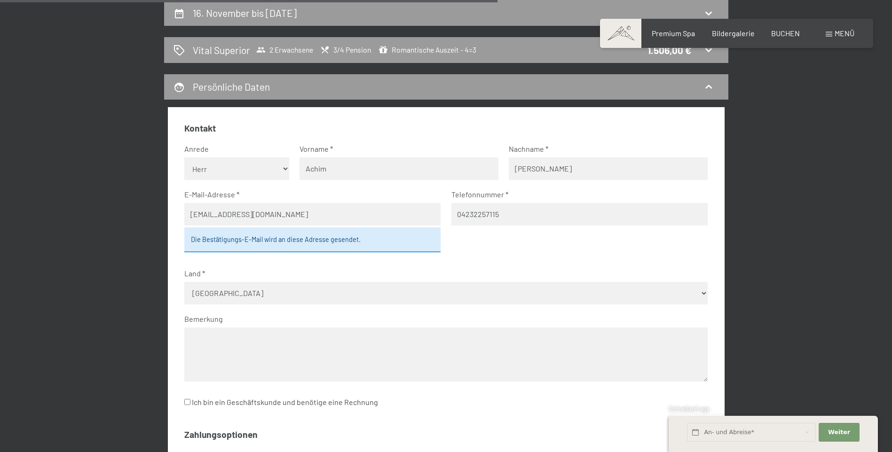
click at [290, 217] on input "[EMAIL_ADDRESS][DOMAIN_NAME]" at bounding box center [312, 214] width 256 height 23
type input "[EMAIL_ADDRESS][DOMAIN_NAME]"
drag, startPoint x: 499, startPoint y: 213, endPoint x: 457, endPoint y: 212, distance: 42.8
click at [457, 212] on input "04232257115" at bounding box center [579, 214] width 256 height 23
click at [471, 220] on input "+" at bounding box center [579, 214] width 256 height 23
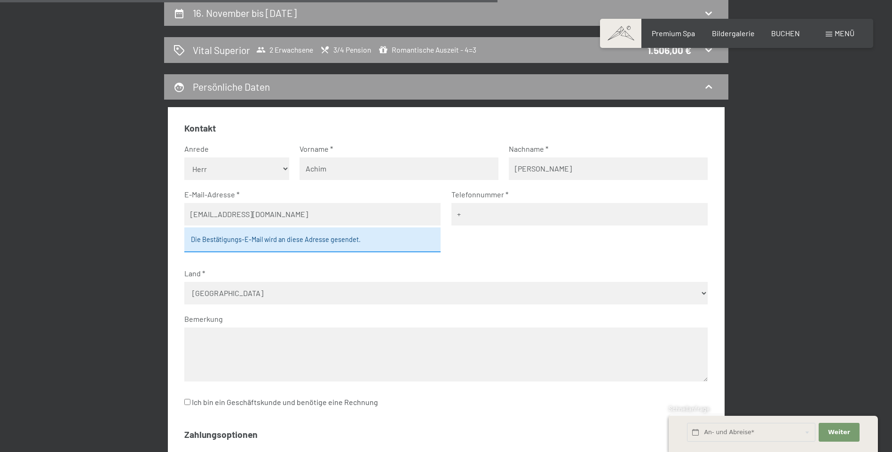
type input "[PHONE_NUMBER]"
click at [290, 243] on div "Die Bestätigungs-E-Mail wird an diese Adresse gesendet." at bounding box center [312, 240] width 256 height 24
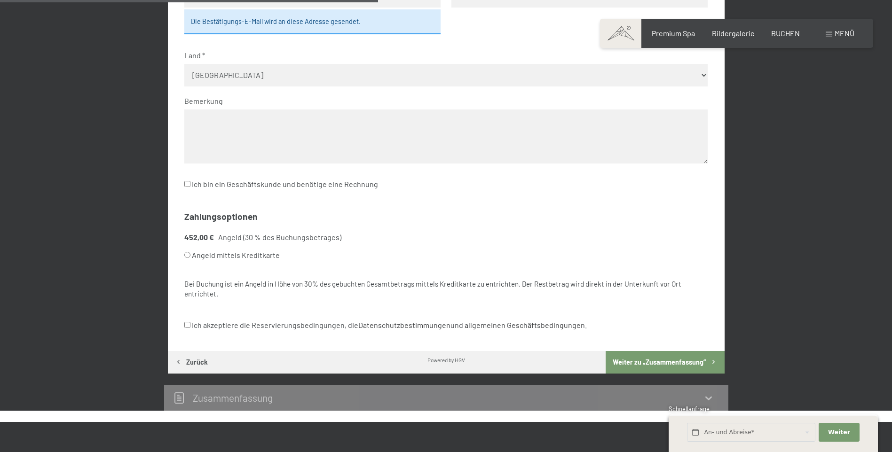
scroll to position [459, 0]
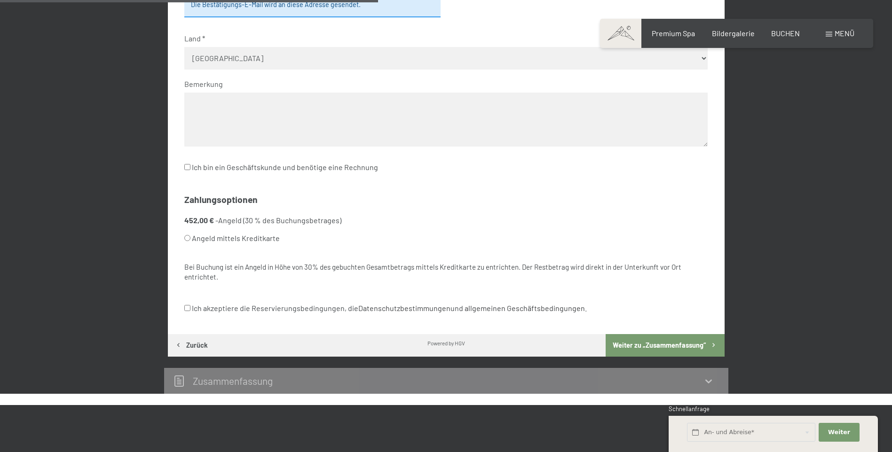
click at [188, 238] on input "Angeld mittels Kreditkarte" at bounding box center [187, 238] width 6 height 6
radio input "true"
click at [187, 307] on input "Ich akzeptiere die Reservierungsbedingungen, die Datenschutzbestimmungen und al…" at bounding box center [187, 308] width 6 height 6
checkbox input "true"
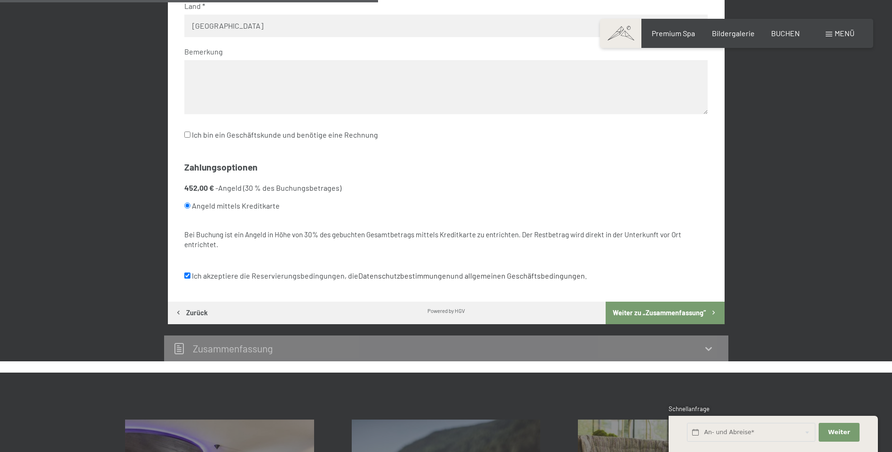
scroll to position [506, 0]
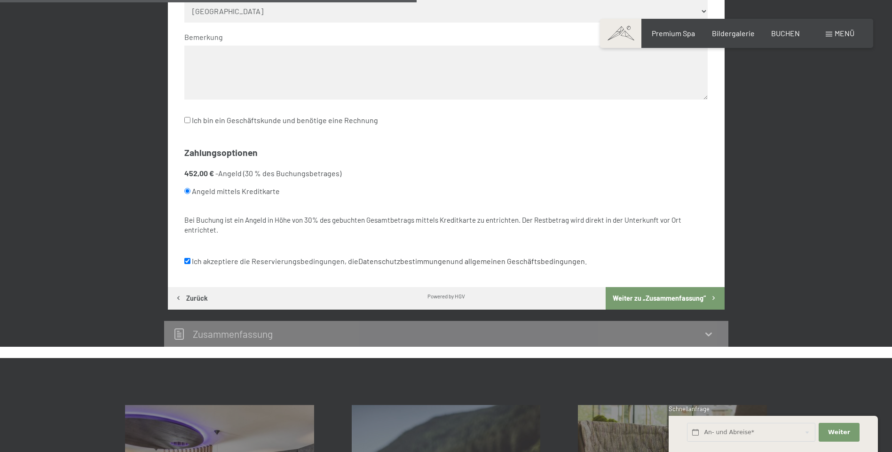
click at [621, 299] on button "Weiter zu „Zusammen­fassung“" at bounding box center [665, 298] width 119 height 23
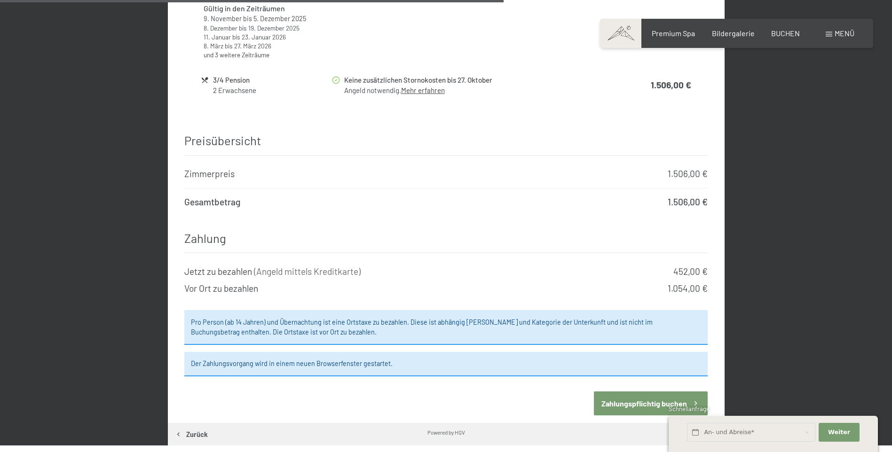
scroll to position [883, 0]
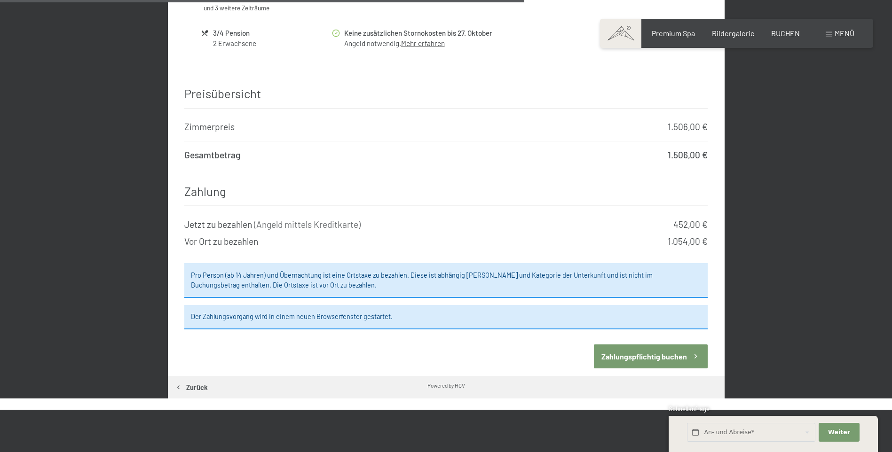
click at [667, 348] on button "Zahlungspflichtig buchen" at bounding box center [651, 357] width 114 height 24
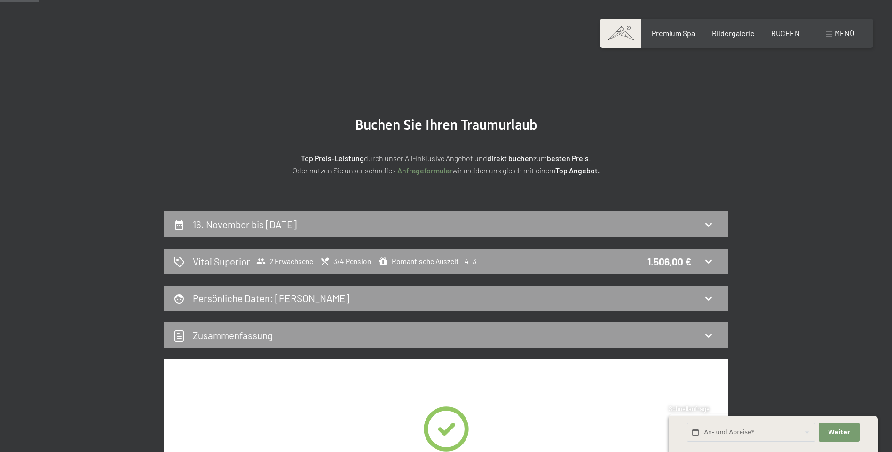
scroll to position [0, 0]
